Goal: Task Accomplishment & Management: Use online tool/utility

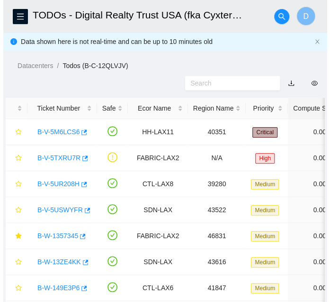
scroll to position [87, 0]
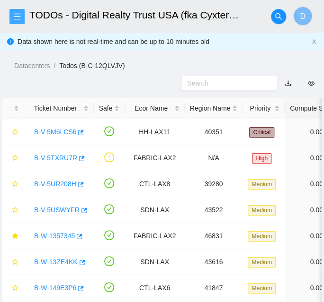
click at [16, 20] on icon "menu" at bounding box center [17, 17] width 8 height 8
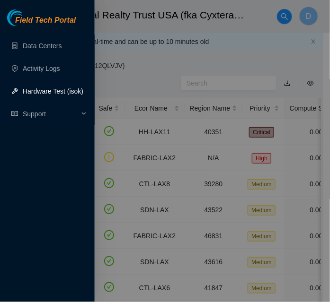
click at [48, 95] on link "Hardware Test (isok)" at bounding box center [53, 92] width 61 height 8
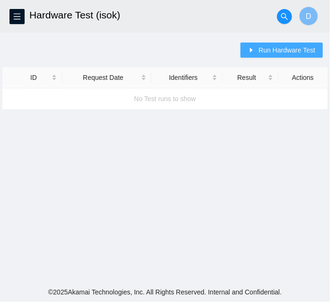
click at [282, 52] on span "Run Hardware Test" at bounding box center [286, 50] width 57 height 10
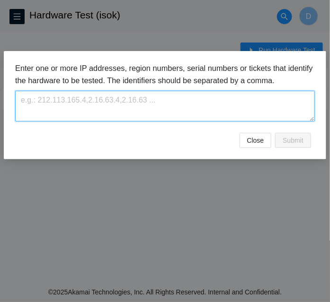
click at [158, 106] on textarea at bounding box center [165, 106] width 300 height 31
paste textarea "[TECHNICAL_ID],[TECHNICAL_ID],[TECHNICAL_ID],[TECHNICAL_ID],[TECHNICAL_ID],[TEC…"
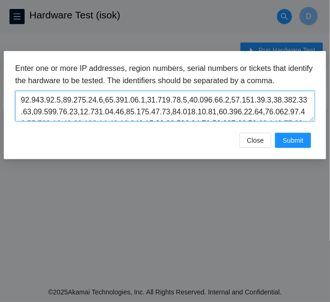
scroll to position [139, 0]
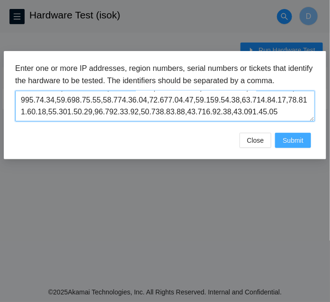
type textarea "[TECHNICAL_ID],[TECHNICAL_ID],[TECHNICAL_ID],[TECHNICAL_ID],[TECHNICAL_ID],[TEC…"
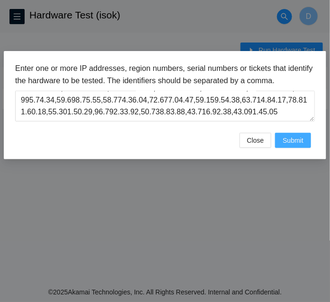
click at [295, 137] on span "Submit" at bounding box center [292, 140] width 21 height 10
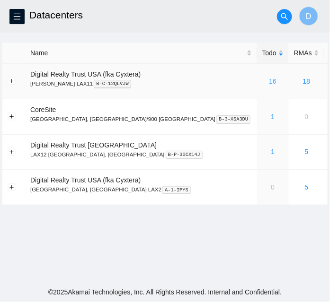
click at [269, 79] on link "16" at bounding box center [273, 82] width 8 height 8
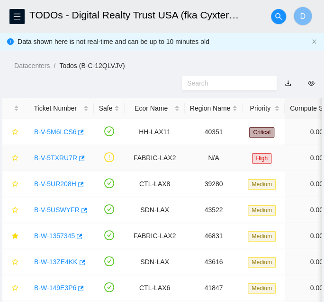
click at [52, 156] on link "B-V-5TXRU7R" at bounding box center [55, 158] width 43 height 8
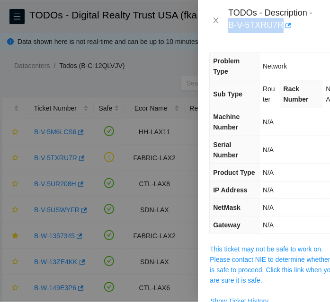
drag, startPoint x: 279, startPoint y: 24, endPoint x: 227, endPoint y: 26, distance: 52.1
click at [227, 26] on div "TODOs - Description - B-V-5TXRU7R" at bounding box center [263, 21] width 109 height 26
copy div "B-V-5TXRU7R"
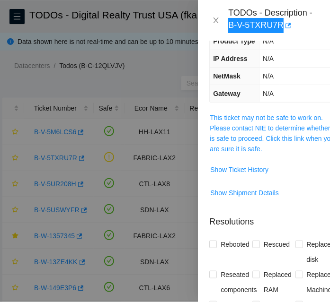
scroll to position [368, 0]
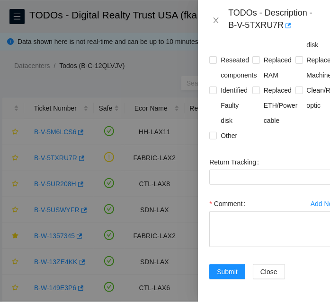
click at [27, 119] on div at bounding box center [165, 151] width 330 height 302
click at [273, 212] on textarea "Comment" at bounding box center [273, 230] width 129 height 36
paste textarea "Contacted Angel Tomasetti and he gives the ok to submit ***Recommend sent to ST…"
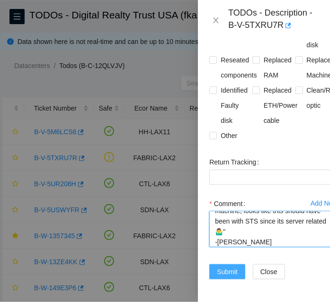
type textarea "Contacted Angel Tomasetti and he gives the ok to submit ***Recommend sent to ST…"
click at [229, 267] on span "Submit" at bounding box center [227, 272] width 21 height 10
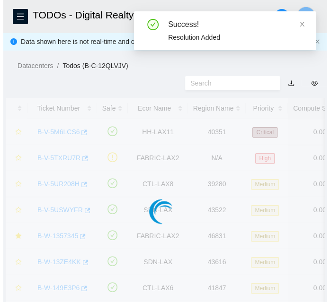
scroll to position [295, 0]
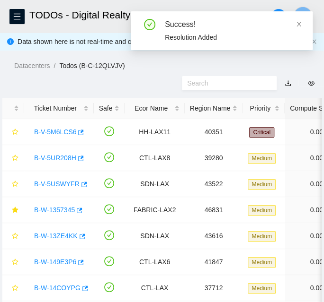
click at [25, 18] on header "TODOs - Digital Realty Trust USA (fka Cyxtera), NASH LAX11 D" at bounding box center [162, 16] width 324 height 33
click at [22, 16] on span "menu" at bounding box center [17, 17] width 14 height 8
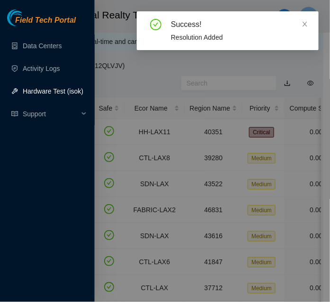
click at [47, 88] on link "Hardware Test (isok)" at bounding box center [53, 92] width 61 height 8
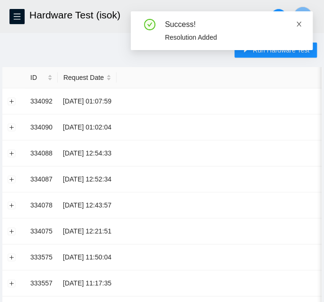
click at [301, 25] on icon "close" at bounding box center [298, 24] width 7 height 7
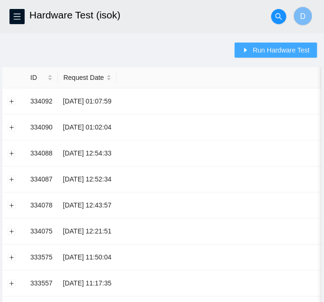
click at [271, 53] on span "Run Hardware Test" at bounding box center [280, 50] width 57 height 10
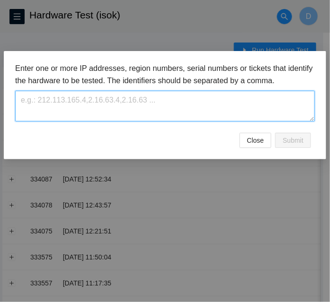
click at [129, 106] on textarea at bounding box center [165, 106] width 300 height 31
paste textarea "Contacted Angel Tomasetti and he gives the ok to submit ***Recommend sent to ST…"
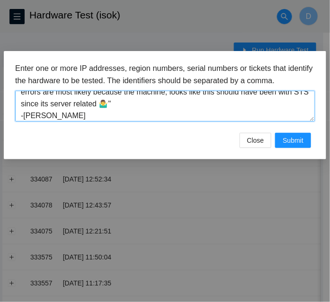
scroll to position [91, 0]
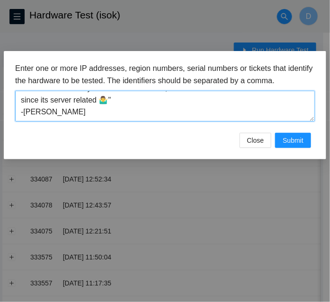
click at [120, 104] on textarea "Contacted Angel Tomasetti and he gives the ok to submit ***Recommend sent to ST…" at bounding box center [165, 106] width 300 height 31
paste textarea "[TECHNICAL_ID],[TECHNICAL_ID],[TECHNICAL_ID],[TECHNICAL_ID],[TECHNICAL_ID],[TEC…"
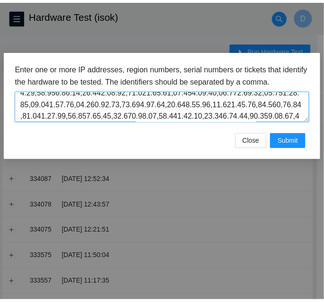
scroll to position [0, 0]
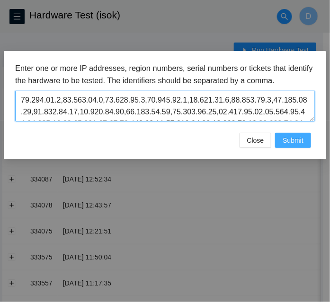
type textarea "[TECHNICAL_ID],[TECHNICAL_ID],[TECHNICAL_ID],[TECHNICAL_ID],[TECHNICAL_ID],[TEC…"
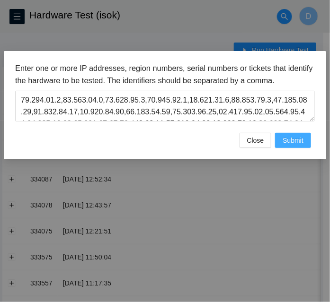
click at [298, 139] on span "Submit" at bounding box center [292, 140] width 21 height 10
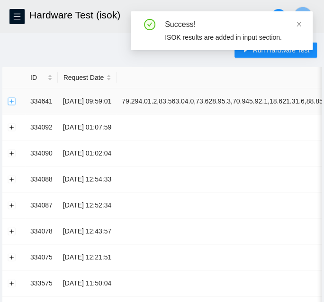
click at [10, 104] on button "Expand row" at bounding box center [12, 101] width 8 height 8
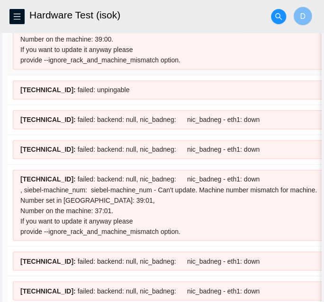
scroll to position [260, 0]
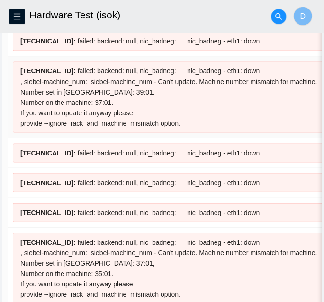
scroll to position [371, 0]
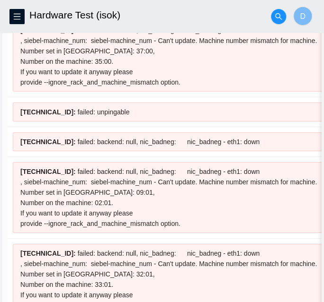
scroll to position [664, 0]
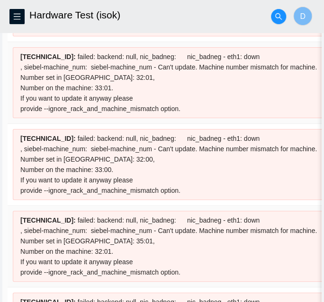
scroll to position [859, 0]
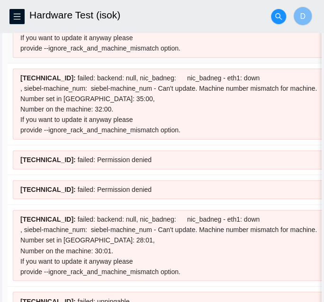
scroll to position [1084, 0]
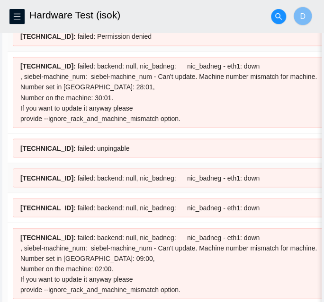
scroll to position [1238, 0]
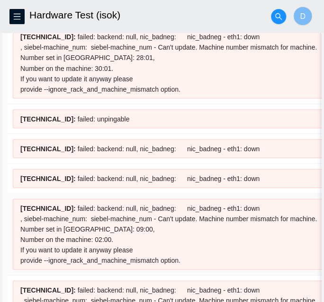
scroll to position [1267, 0]
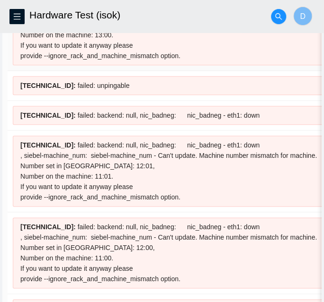
scroll to position [1909, 0]
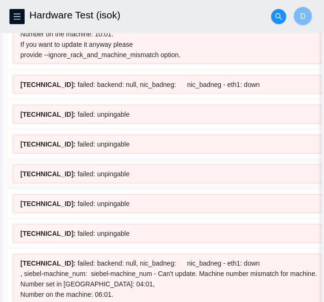
scroll to position [2218, 0]
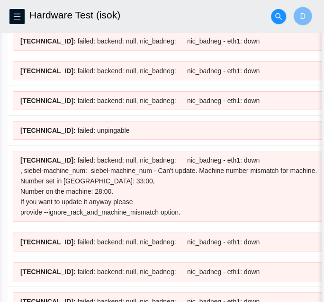
scroll to position [2579, 0]
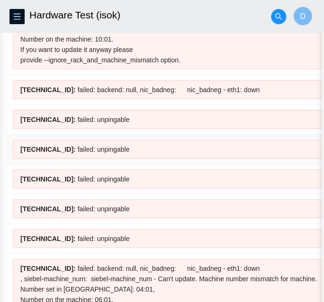
scroll to position [2209, 0]
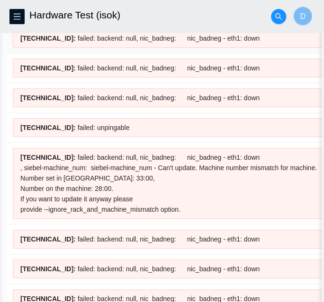
scroll to position [2582, 0]
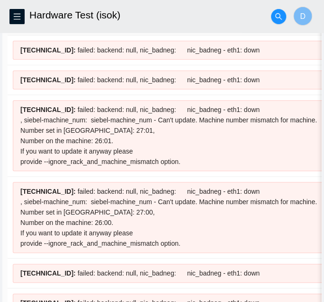
scroll to position [2813, 0]
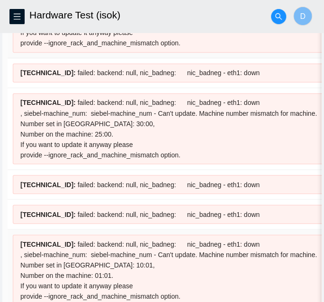
scroll to position [3000, 0]
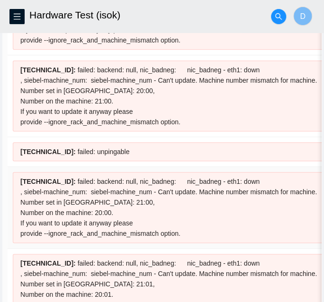
scroll to position [3670, 0]
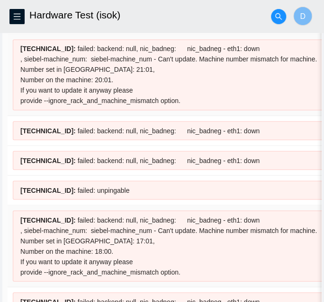
scroll to position [3907, 0]
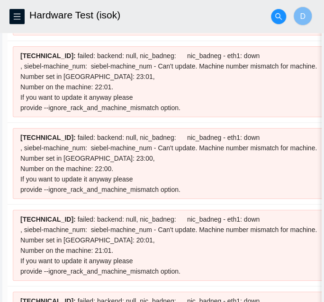
scroll to position [3424, 0]
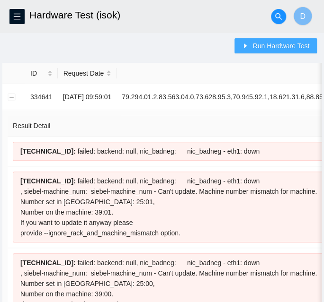
scroll to position [0, 0]
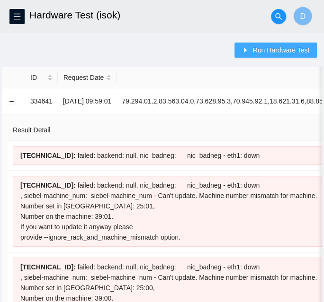
click at [290, 50] on span "Run Hardware Test" at bounding box center [280, 50] width 57 height 10
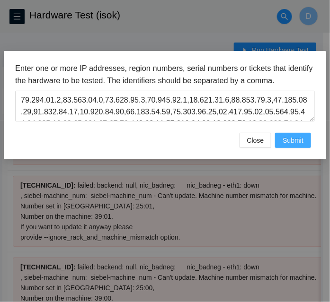
click at [282, 141] on span "Submit" at bounding box center [292, 140] width 21 height 10
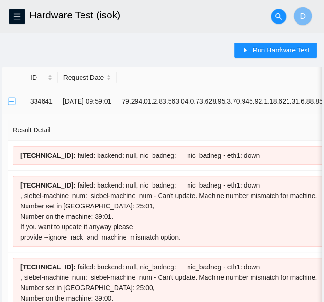
click at [10, 100] on button "Collapse row" at bounding box center [12, 101] width 8 height 8
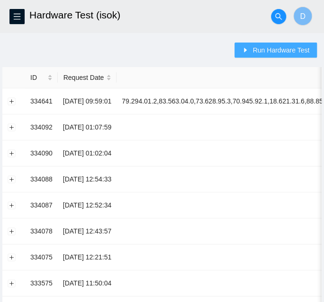
click at [257, 49] on span "Run Hardware Test" at bounding box center [280, 50] width 57 height 10
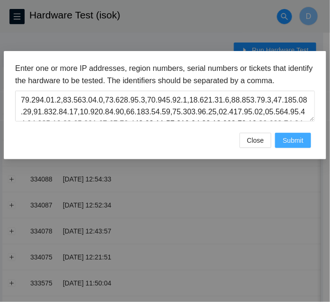
click at [295, 137] on span "Submit" at bounding box center [292, 140] width 21 height 10
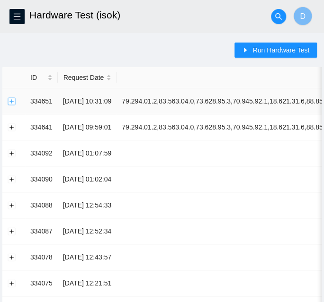
click at [11, 101] on button "Expand row" at bounding box center [12, 101] width 8 height 8
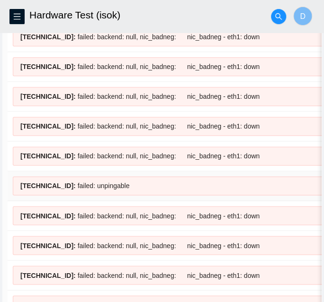
scroll to position [1126, 0]
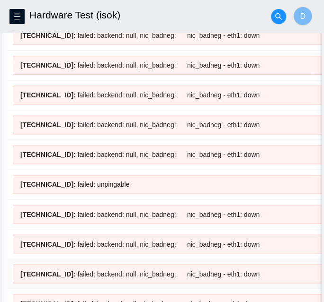
click at [50, 270] on span "23.210.13.35 :" at bounding box center [47, 274] width 55 height 8
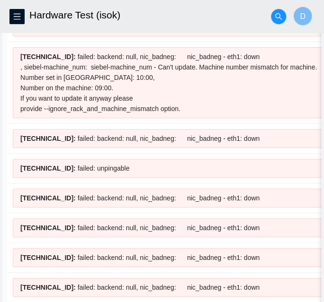
scroll to position [1783, 0]
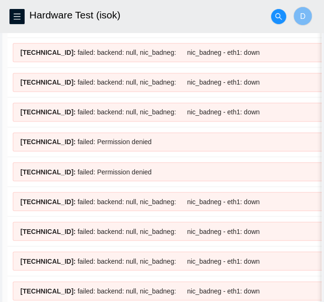
scroll to position [273, 0]
